Goal: Navigation & Orientation: Find specific page/section

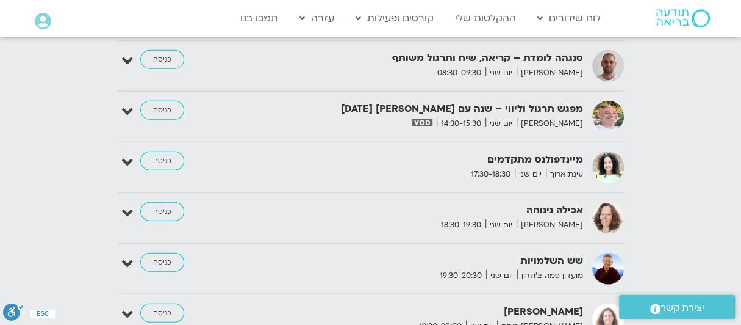
scroll to position [1685, 0]
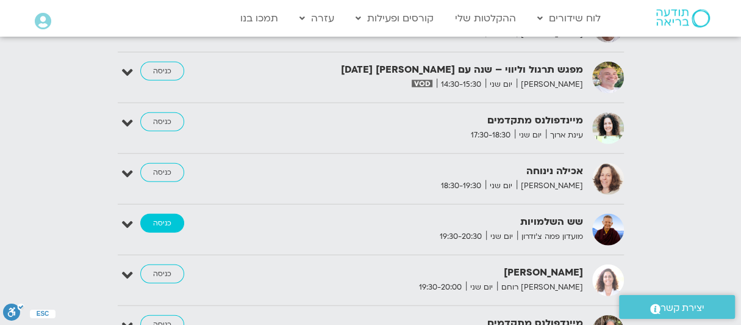
click at [165, 214] on link "כניסה" at bounding box center [162, 224] width 44 height 20
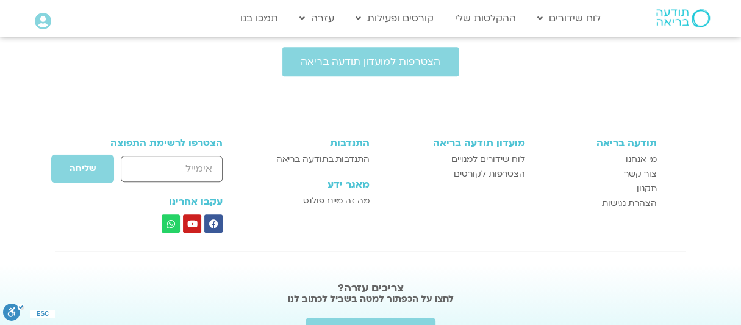
scroll to position [602, 0]
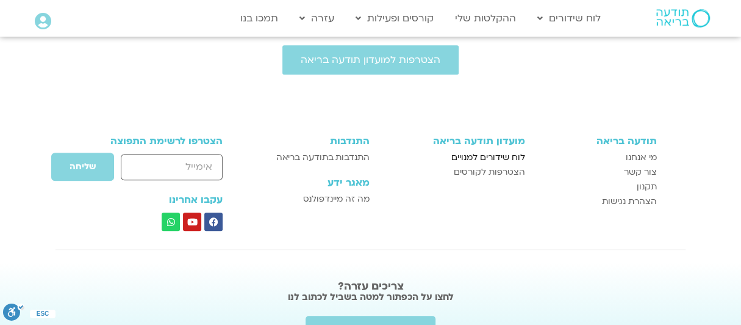
click at [475, 156] on span "לוח שידורים למנויים" at bounding box center [489, 157] width 74 height 15
